Goal: Navigation & Orientation: Understand site structure

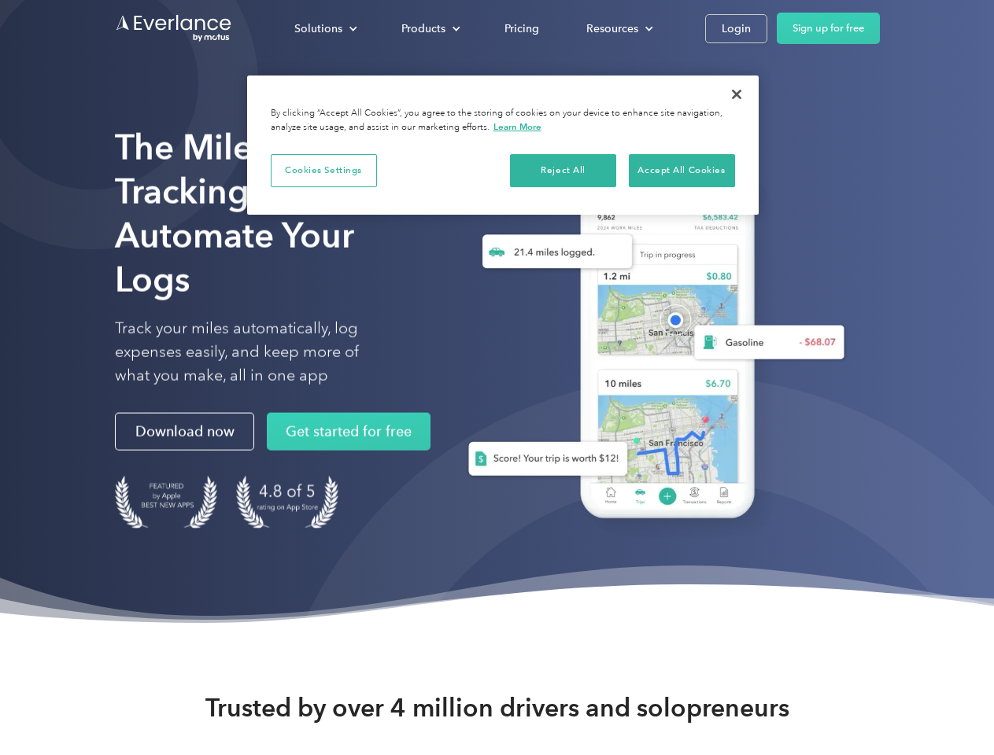
click at [325, 28] on div "Solutions" at bounding box center [318, 29] width 48 height 20
click at [429, 28] on div "Products" at bounding box center [423, 29] width 44 height 20
click at [618, 28] on div "Resources" at bounding box center [612, 29] width 52 height 20
click at [323, 170] on button "Cookies Settings" at bounding box center [324, 170] width 106 height 33
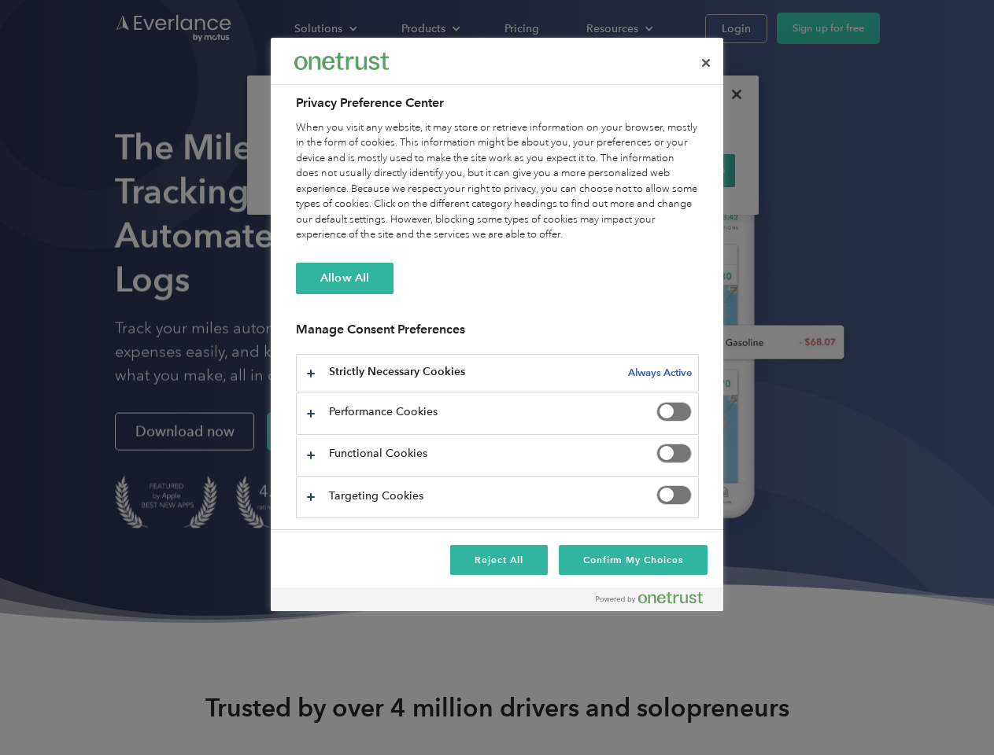
click at [563, 170] on div "When you visit any website, it may store or retrieve information on your browse…" at bounding box center [497, 181] width 403 height 123
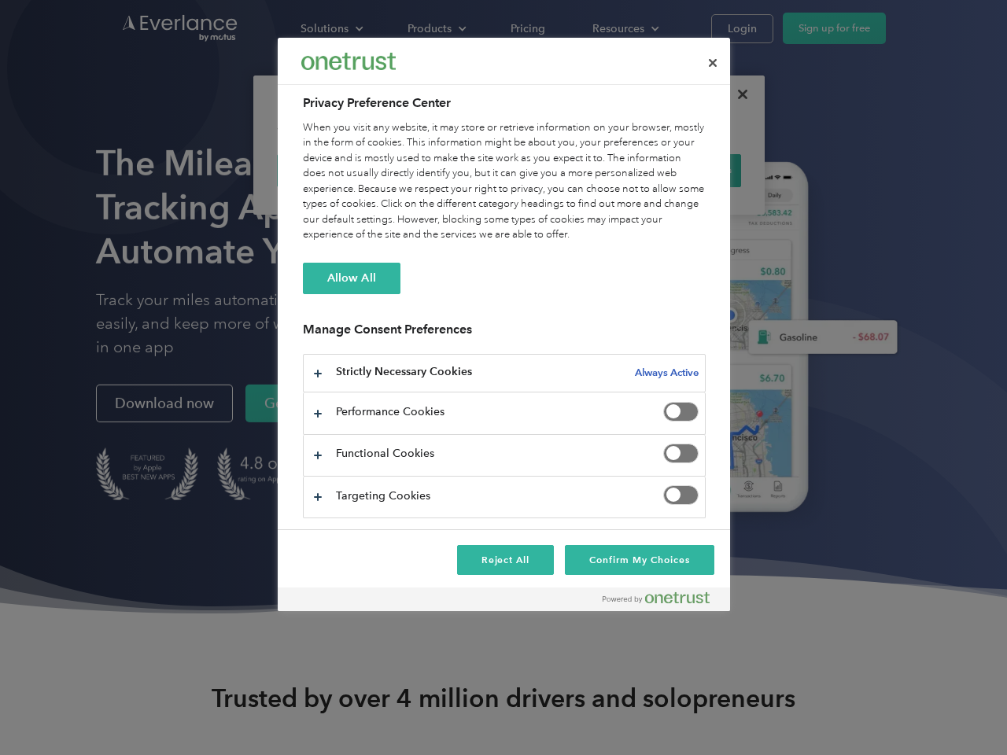
click at [681, 170] on div "When you visit any website, it may store or retrieve information on your browse…" at bounding box center [504, 181] width 403 height 123
click at [736, 94] on div at bounding box center [503, 377] width 1007 height 755
